Goal: Find specific page/section: Find specific page/section

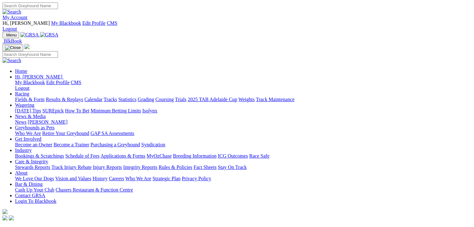
click at [28, 97] on link "Fields & Form" at bounding box center [29, 99] width 29 height 5
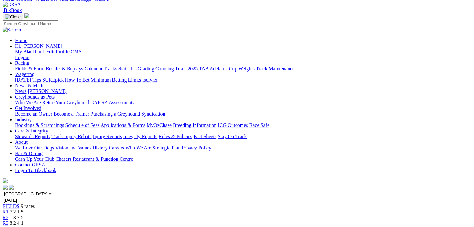
scroll to position [31, 0]
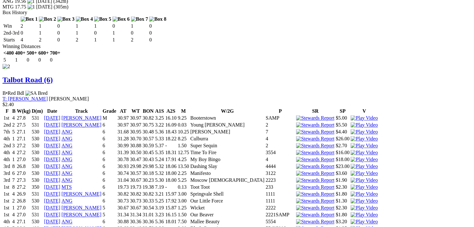
scroll to position [985, 0]
